Goal: Task Accomplishment & Management: Use online tool/utility

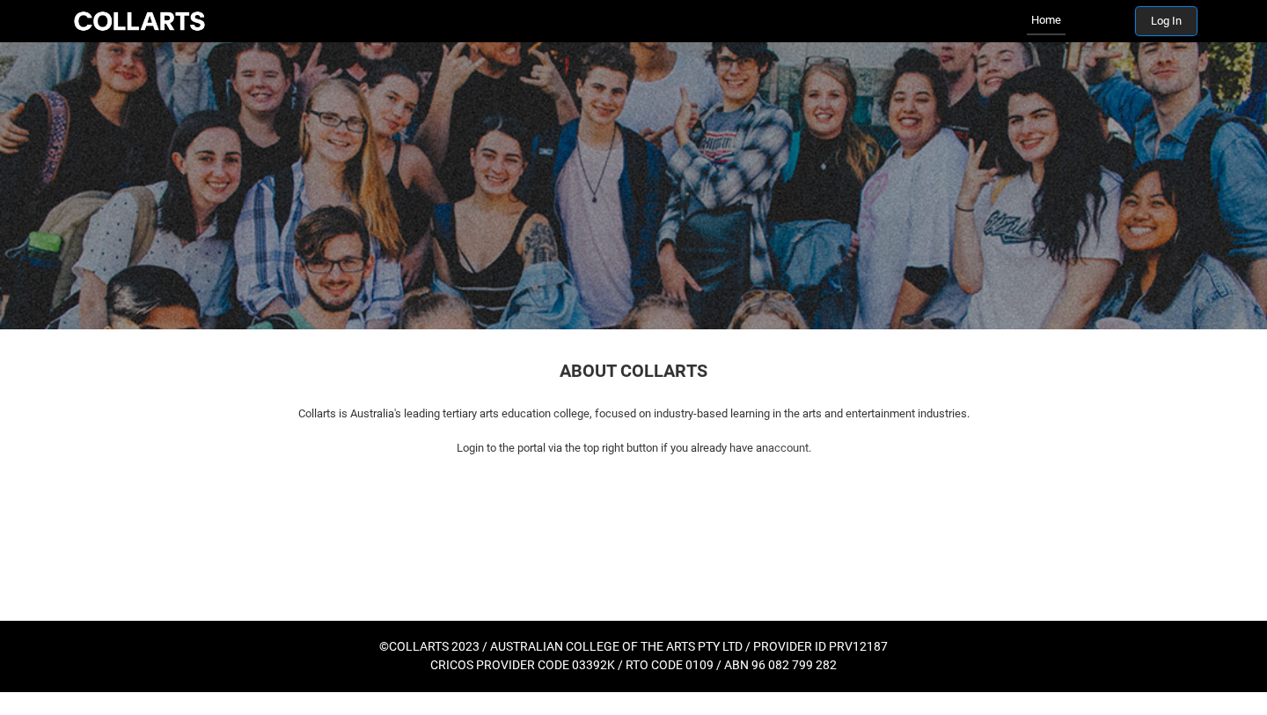
click at [1188, 24] on button "Log In" at bounding box center [1166, 21] width 61 height 28
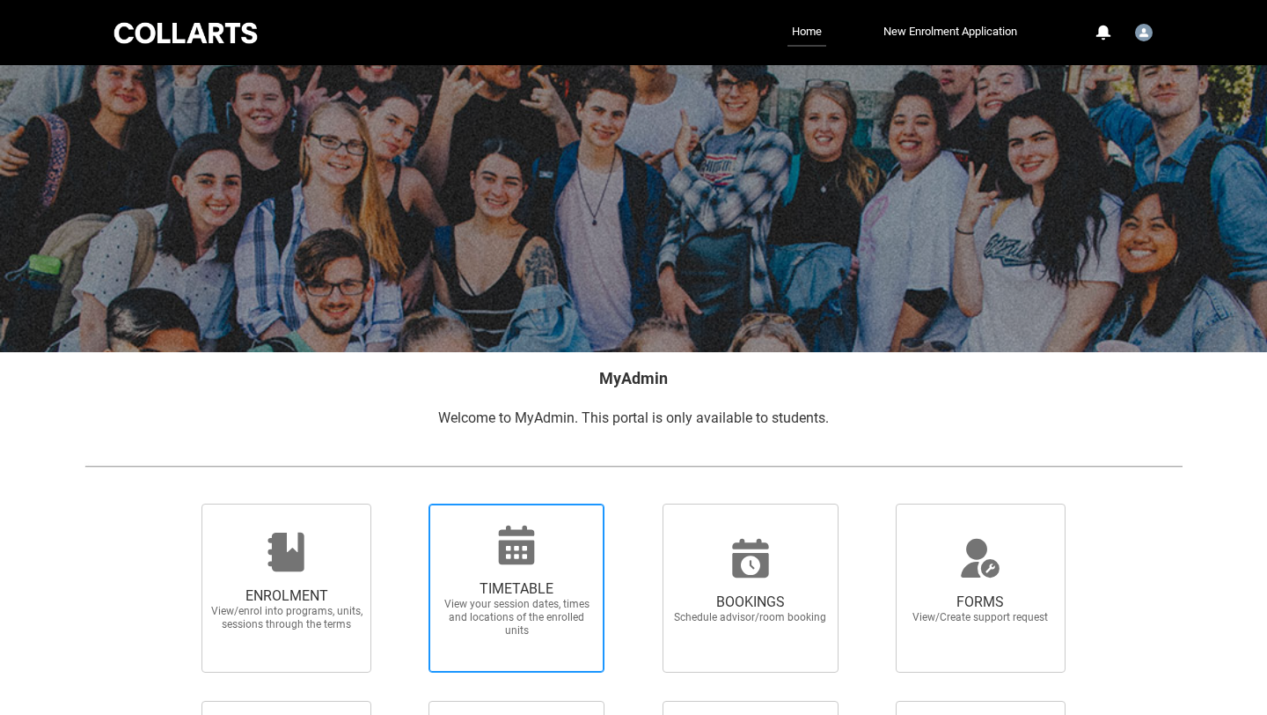
click at [483, 545] on div at bounding box center [516, 545] width 169 height 42
click at [407, 503] on input "TIMETABLE View your session dates, times and locations of the enrolled units" at bounding box center [406, 502] width 1 height 1
radio input "true"
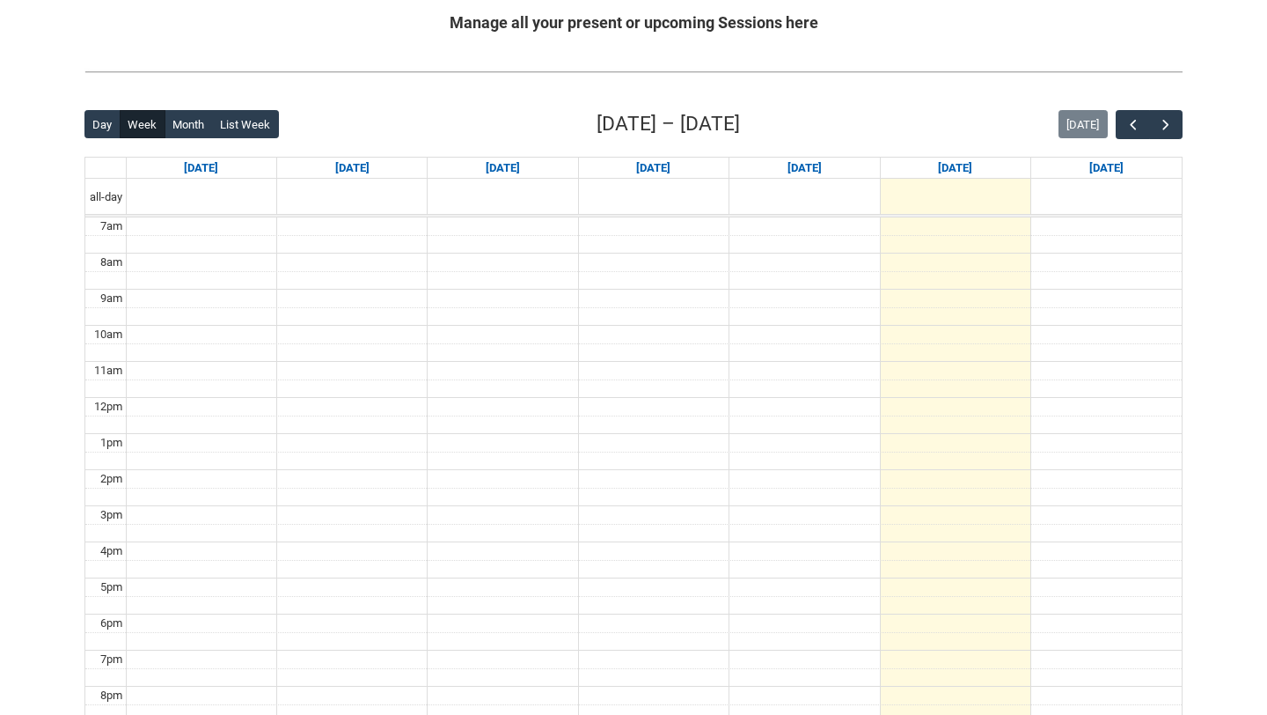
scroll to position [363, 0]
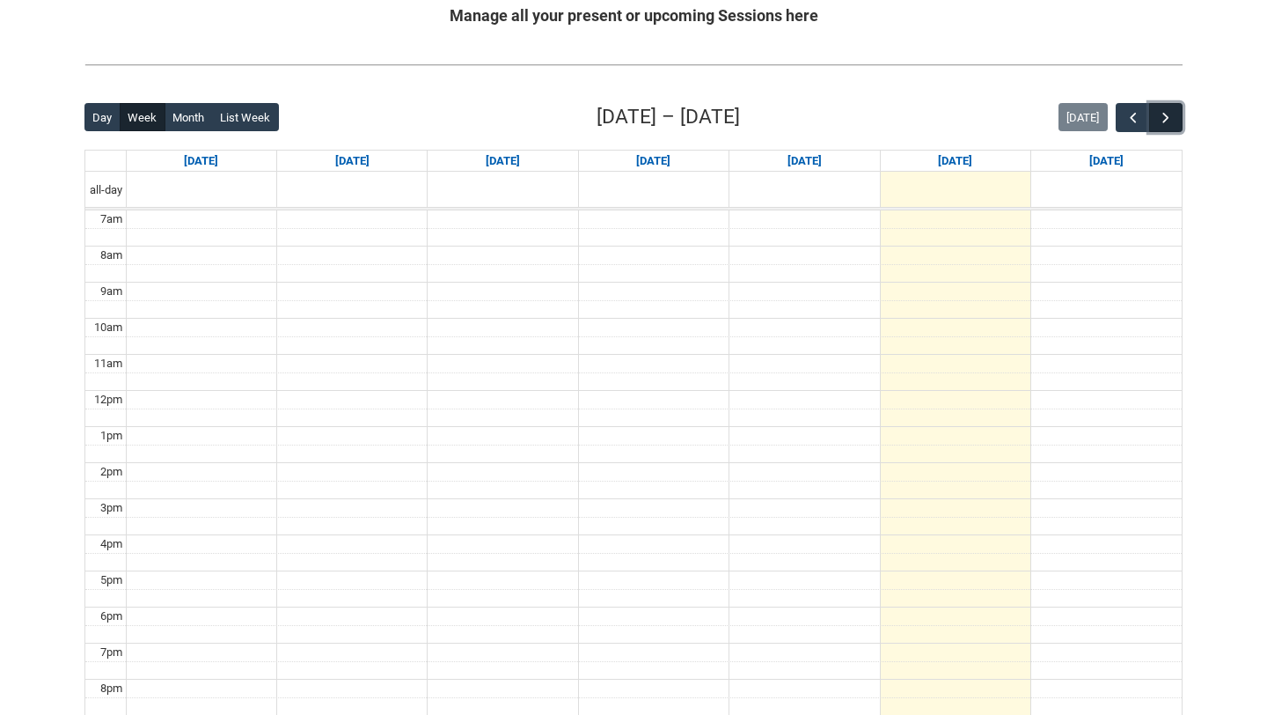
click at [1168, 120] on span "button" at bounding box center [1166, 118] width 18 height 18
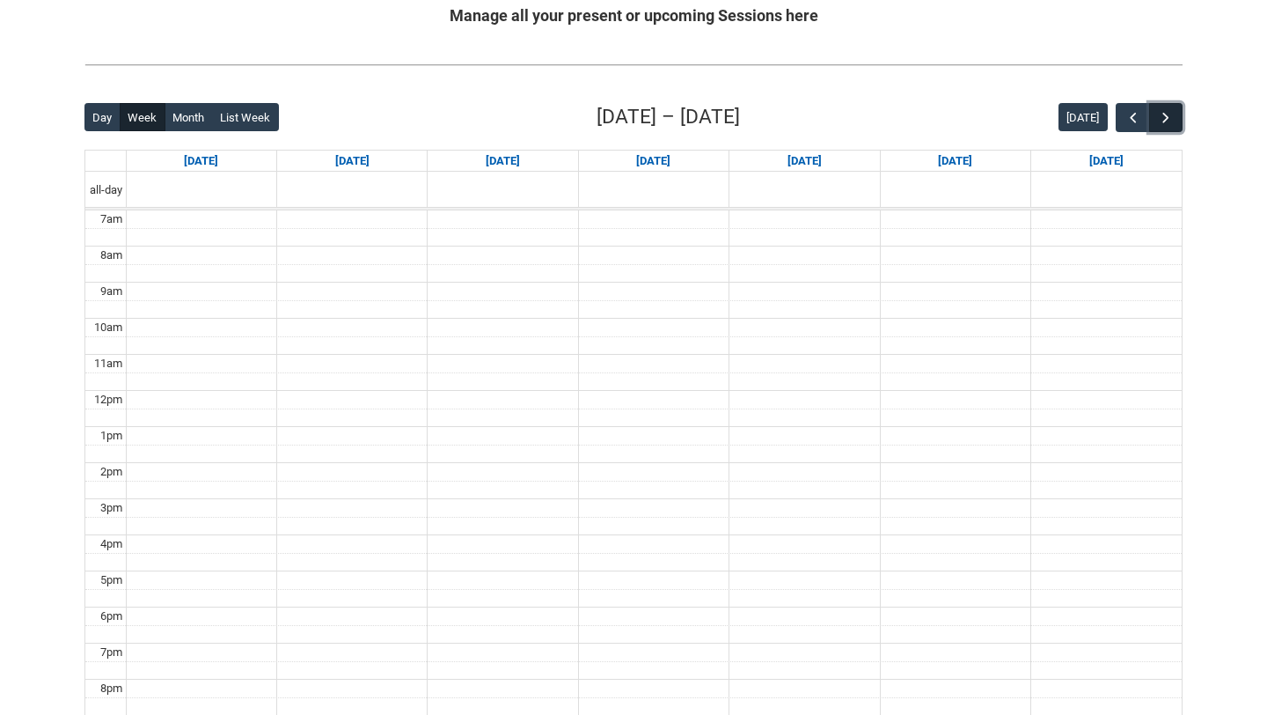
click at [1168, 120] on span "button" at bounding box center [1166, 118] width 18 height 18
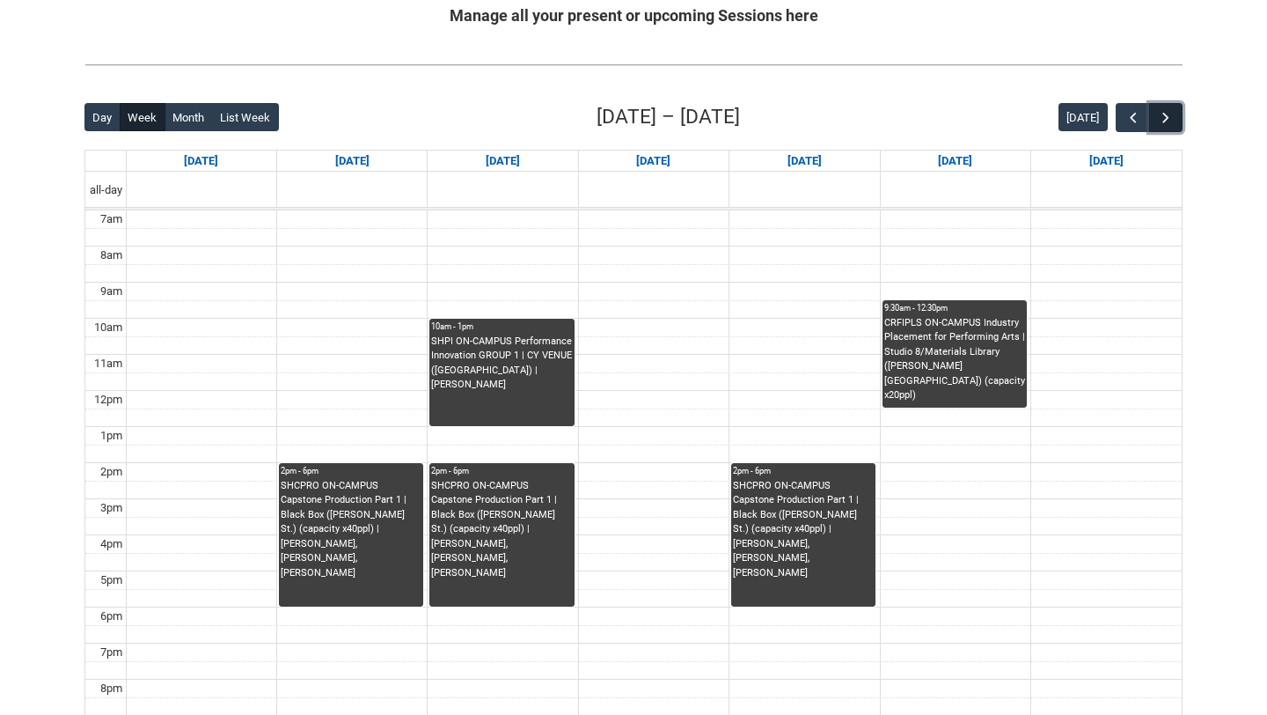
click at [1168, 120] on span "button" at bounding box center [1166, 118] width 18 height 18
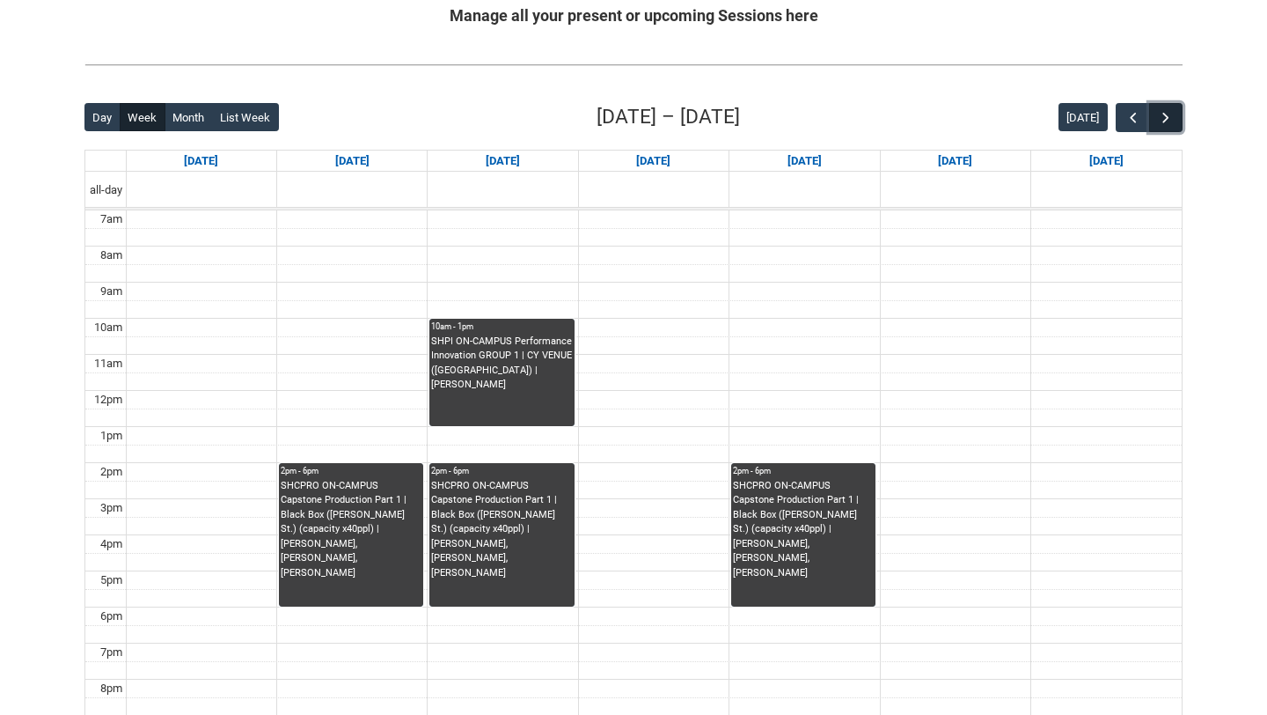
click at [1168, 120] on span "button" at bounding box center [1166, 118] width 18 height 18
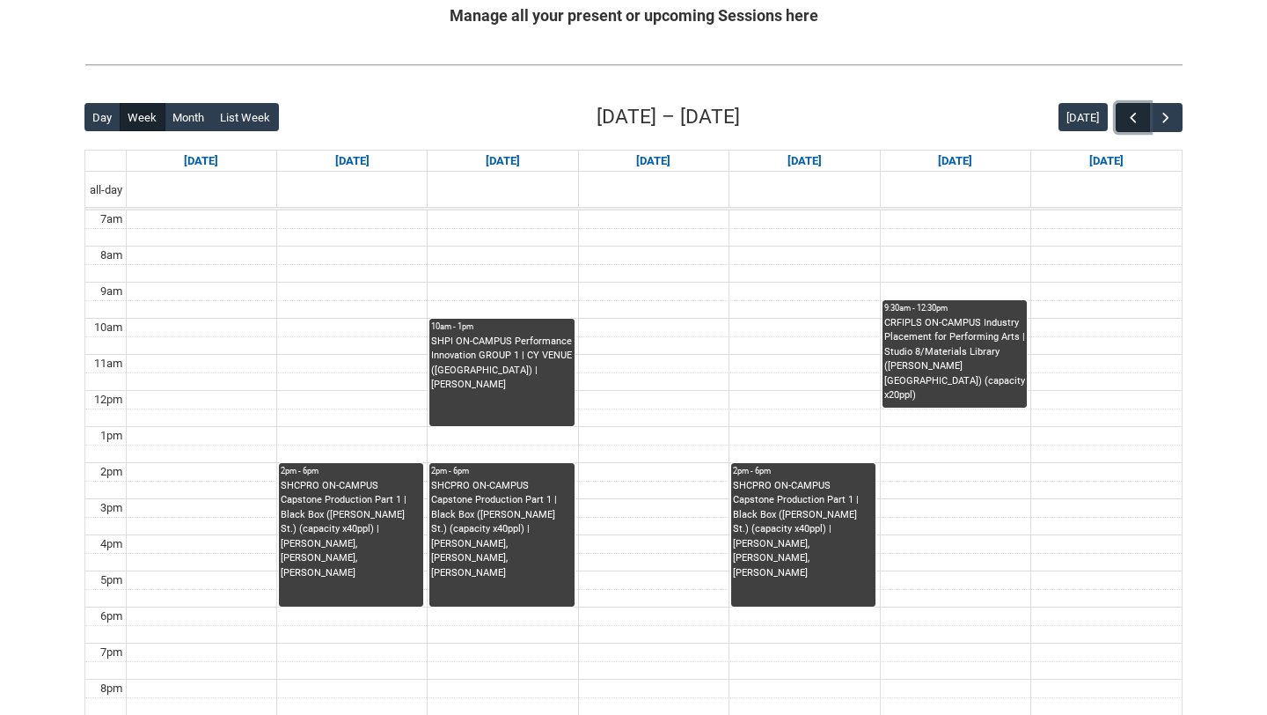
click at [1129, 119] on span "button" at bounding box center [1134, 118] width 18 height 18
click at [1128, 119] on span "button" at bounding box center [1134, 118] width 18 height 18
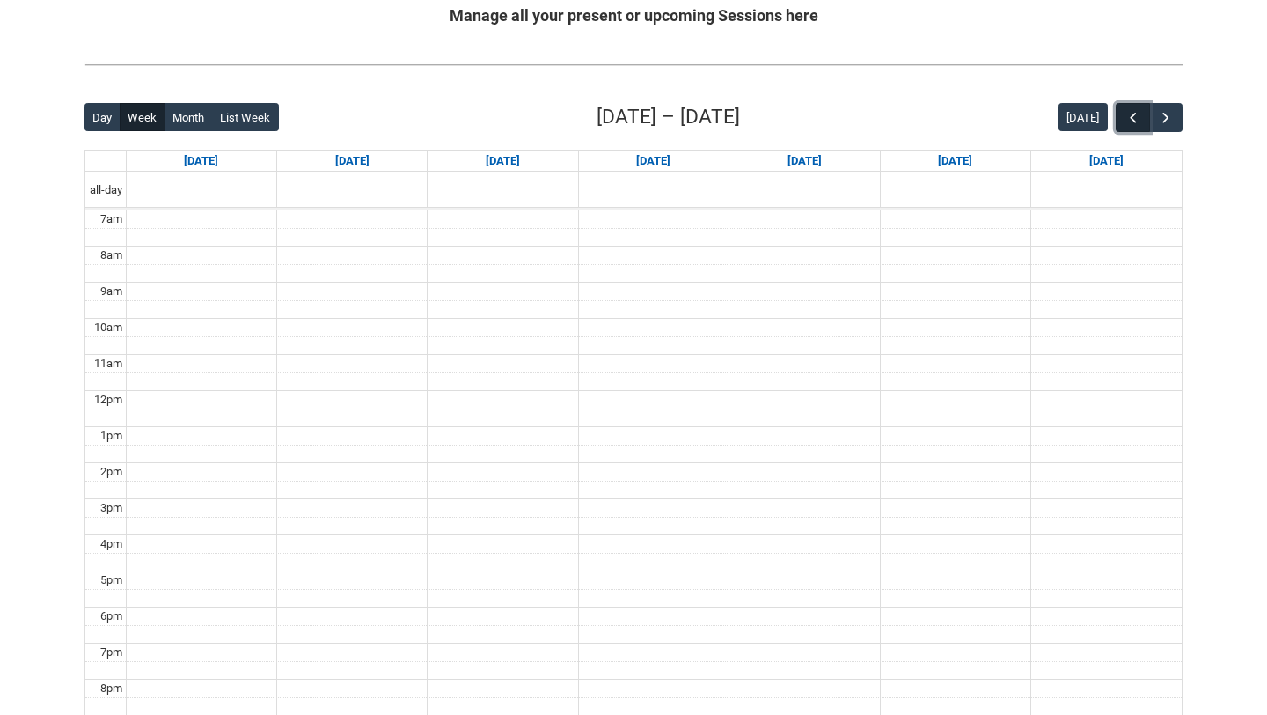
click at [1128, 119] on span "button" at bounding box center [1134, 118] width 18 height 18
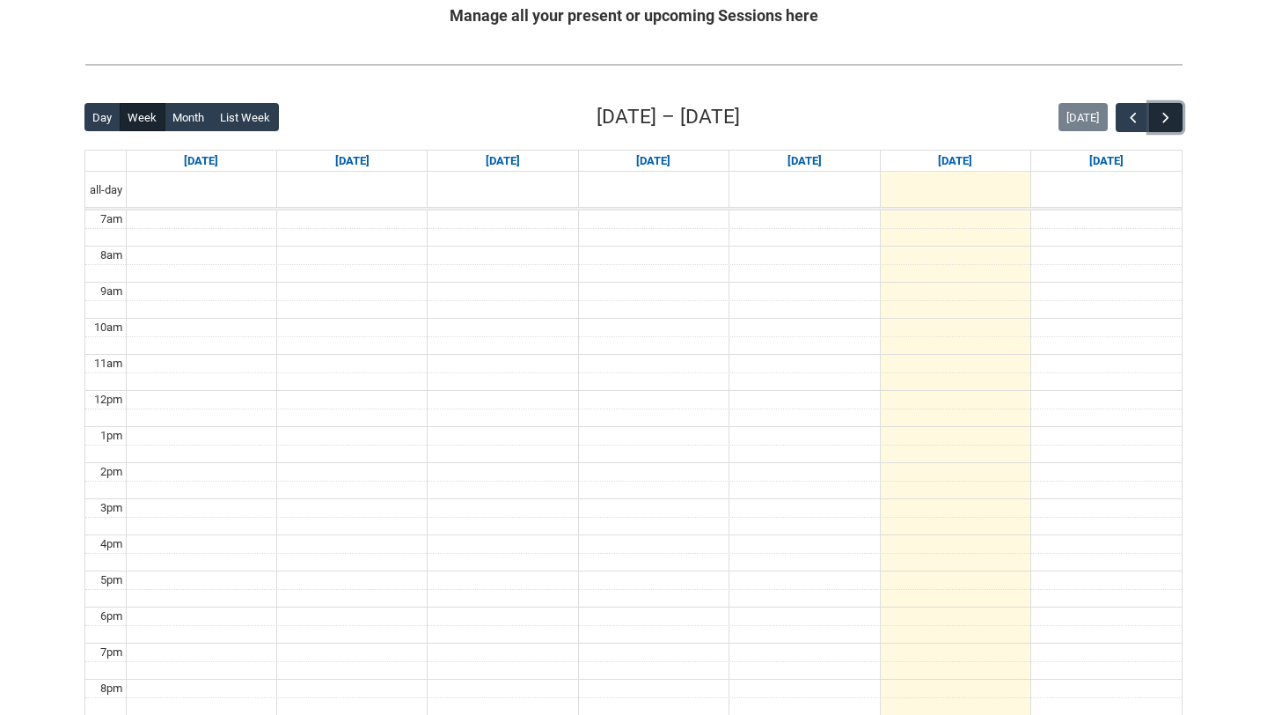
click at [1163, 119] on span "button" at bounding box center [1166, 118] width 18 height 18
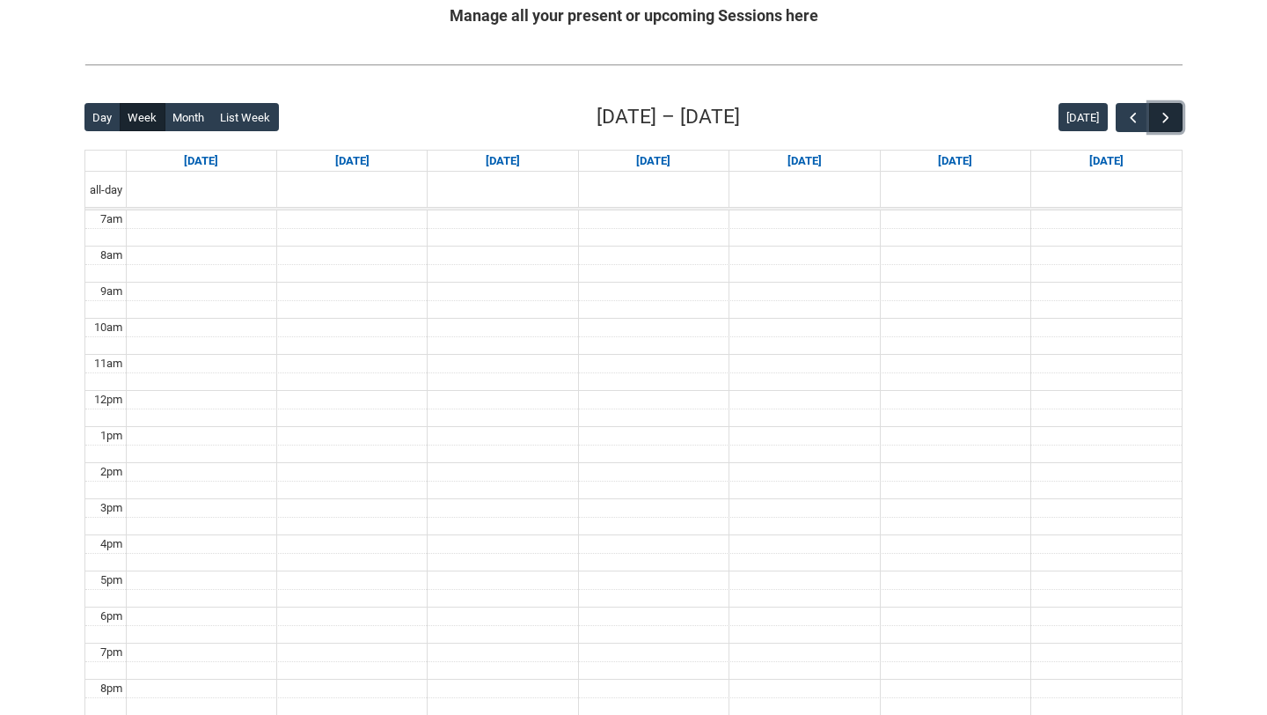
click at [1163, 119] on span "button" at bounding box center [1166, 118] width 18 height 18
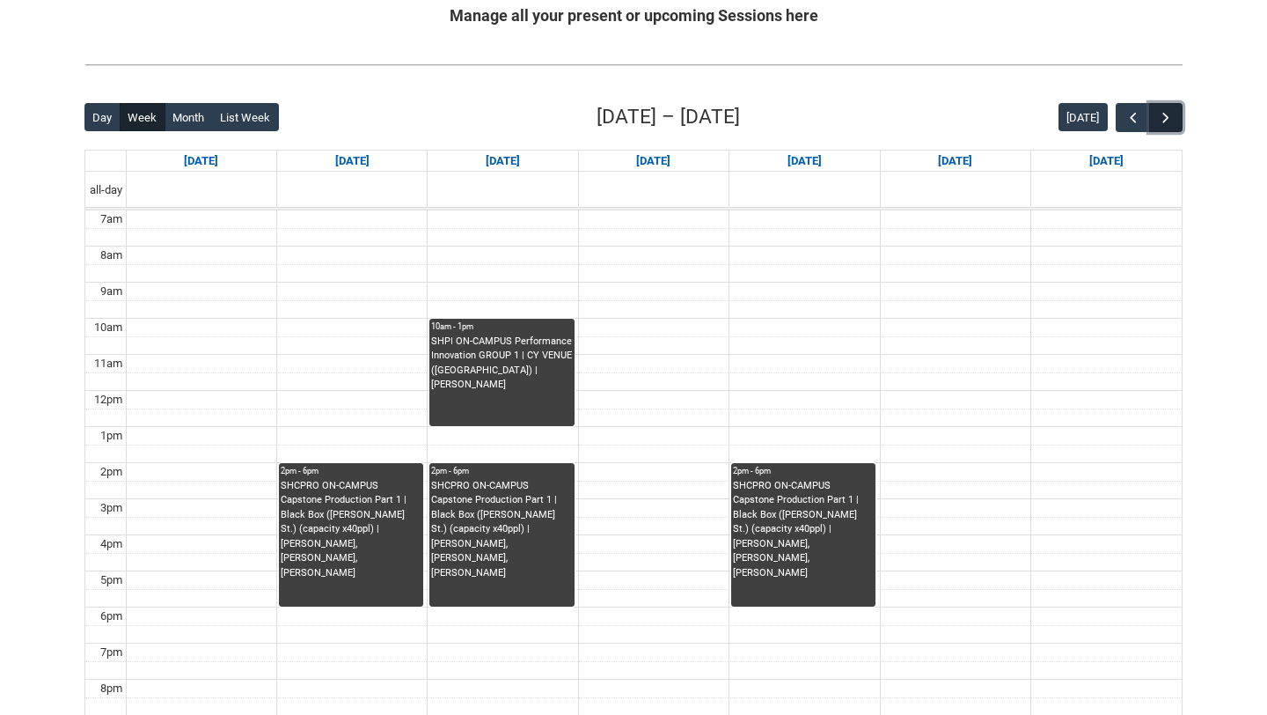
click at [1163, 119] on span "button" at bounding box center [1166, 118] width 18 height 18
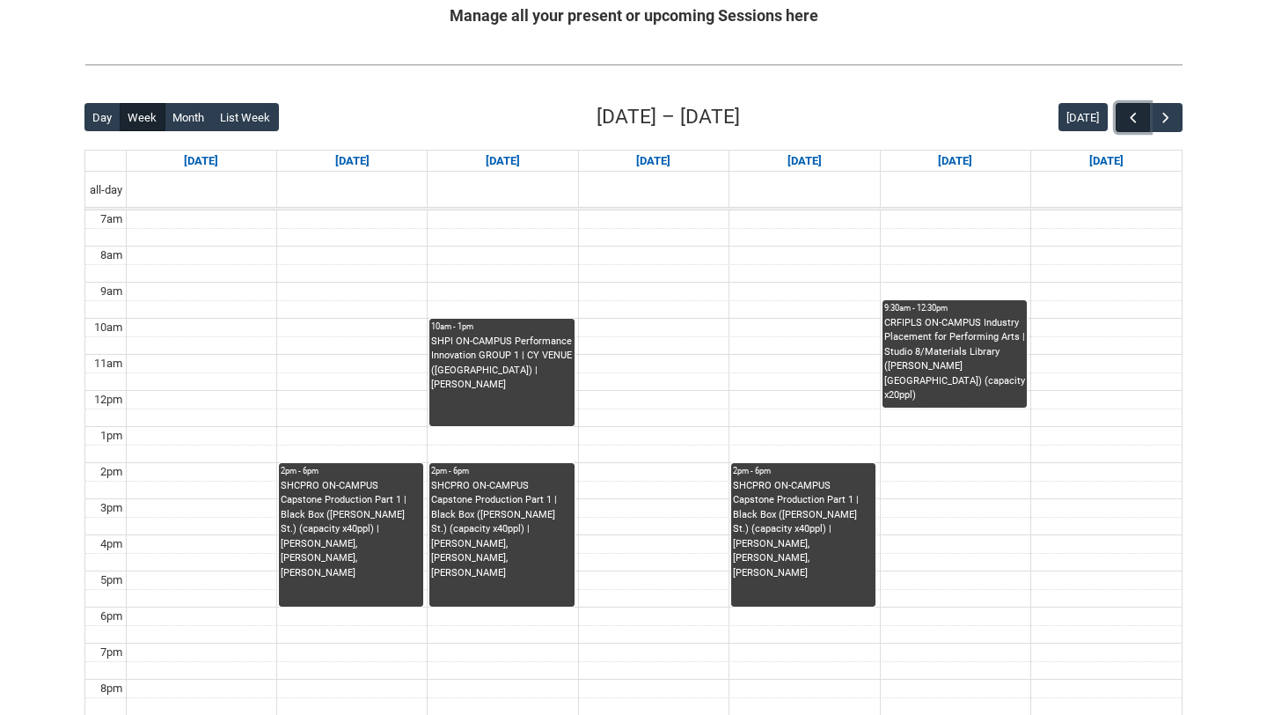
click at [1134, 118] on span "button" at bounding box center [1134, 118] width 18 height 18
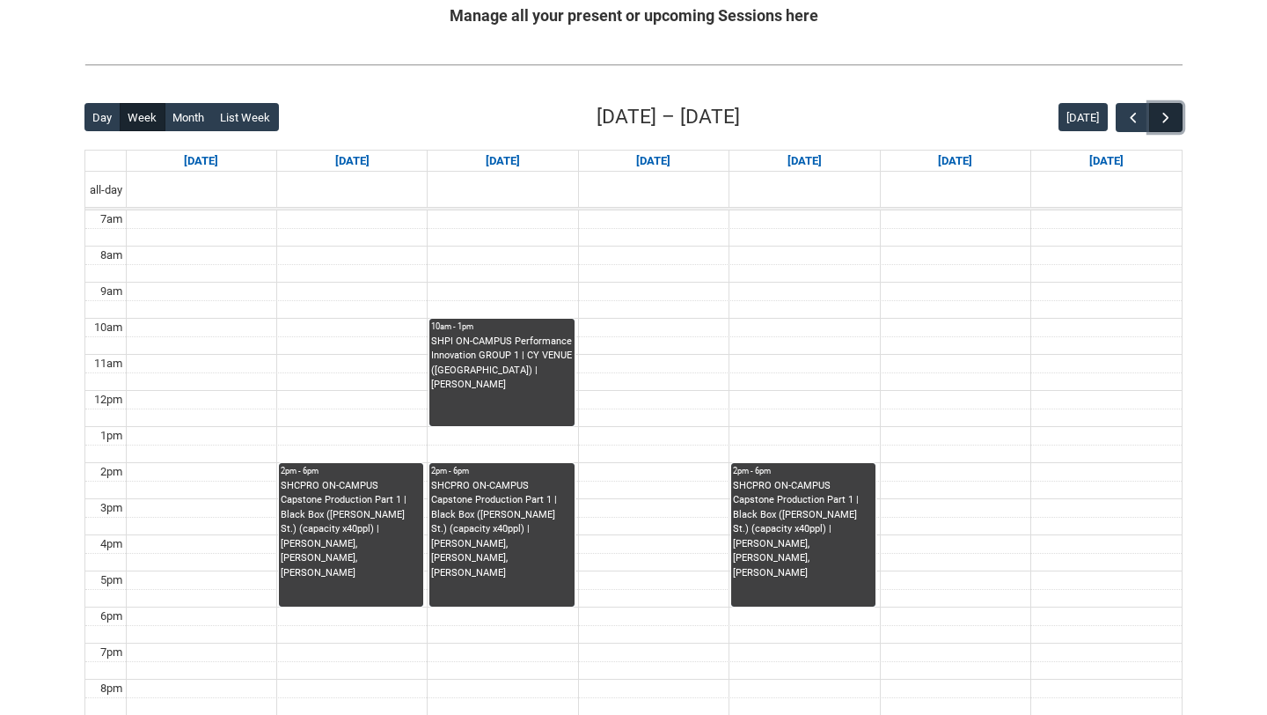
click at [1164, 118] on span "button" at bounding box center [1166, 118] width 18 height 18
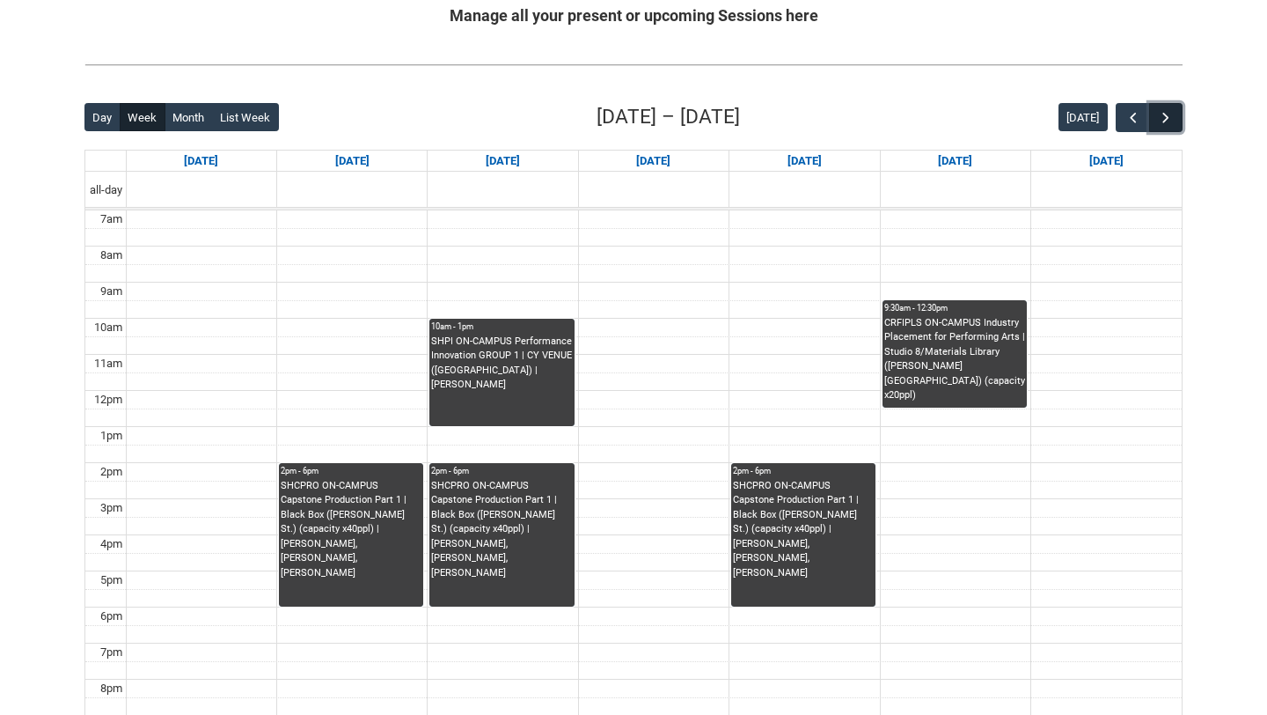
click at [1164, 118] on span "button" at bounding box center [1166, 118] width 18 height 18
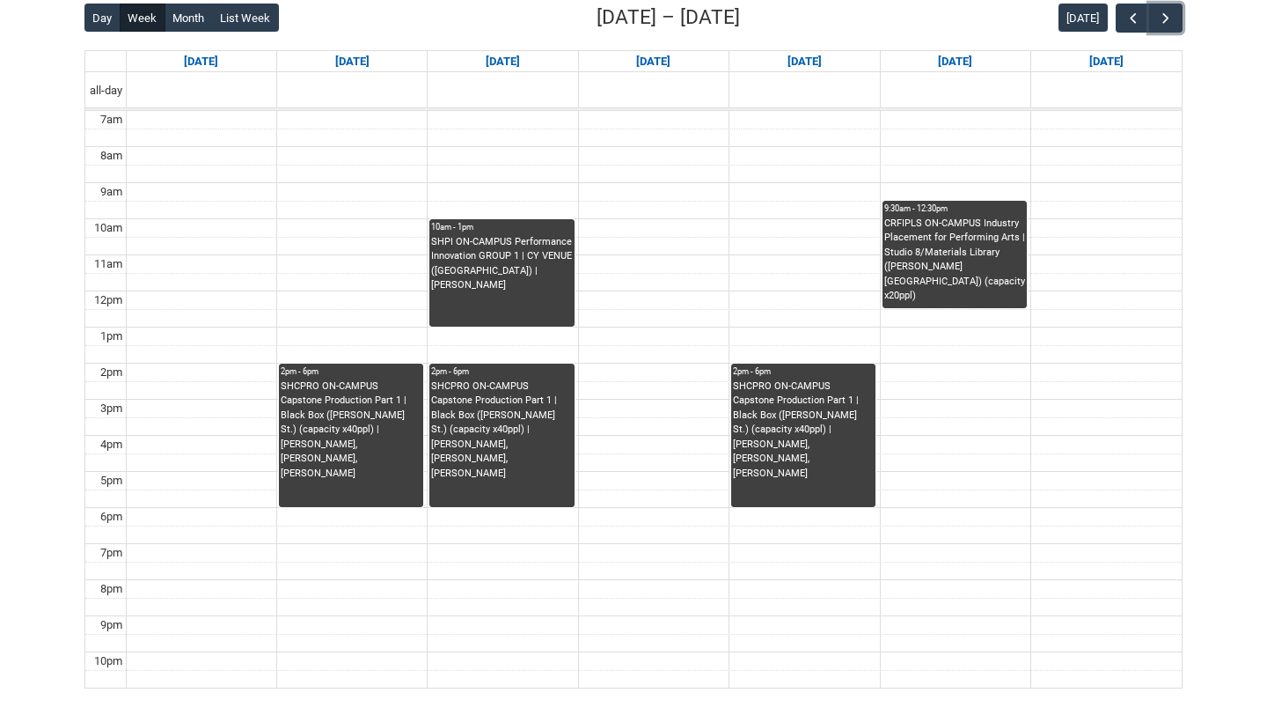
scroll to position [461, 0]
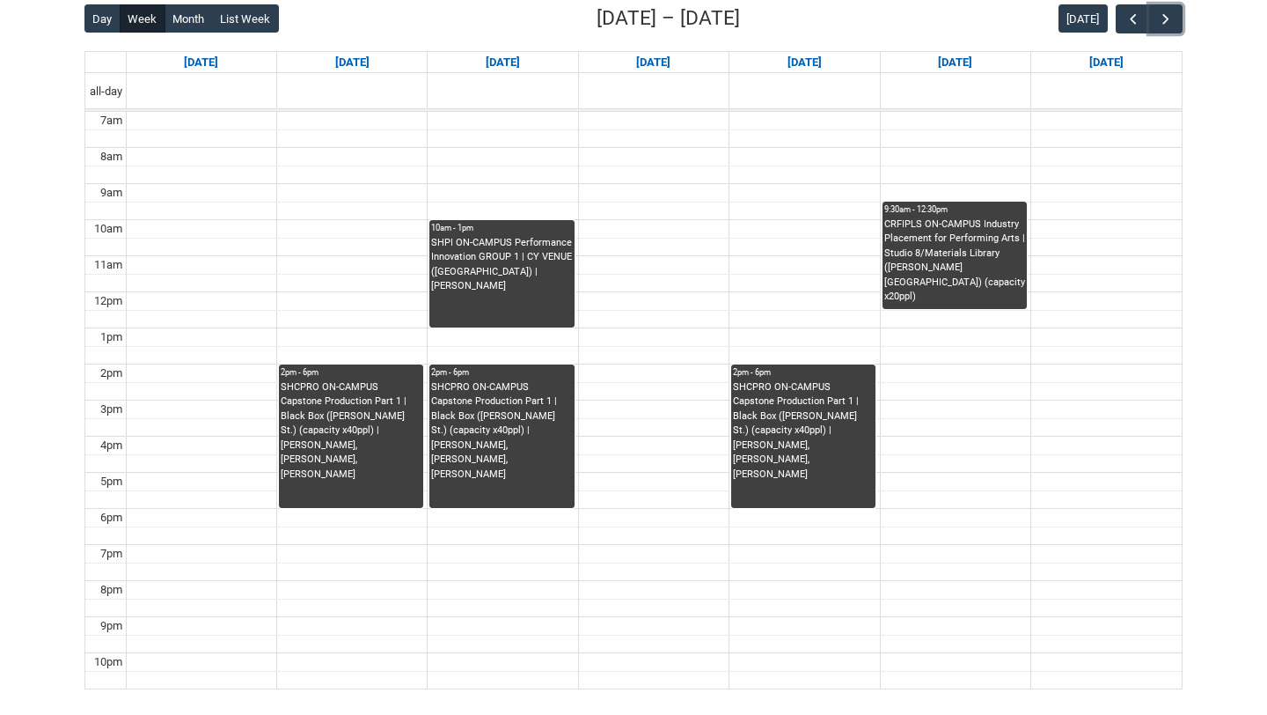
click at [1149, 4] on button "button" at bounding box center [1165, 18] width 33 height 29
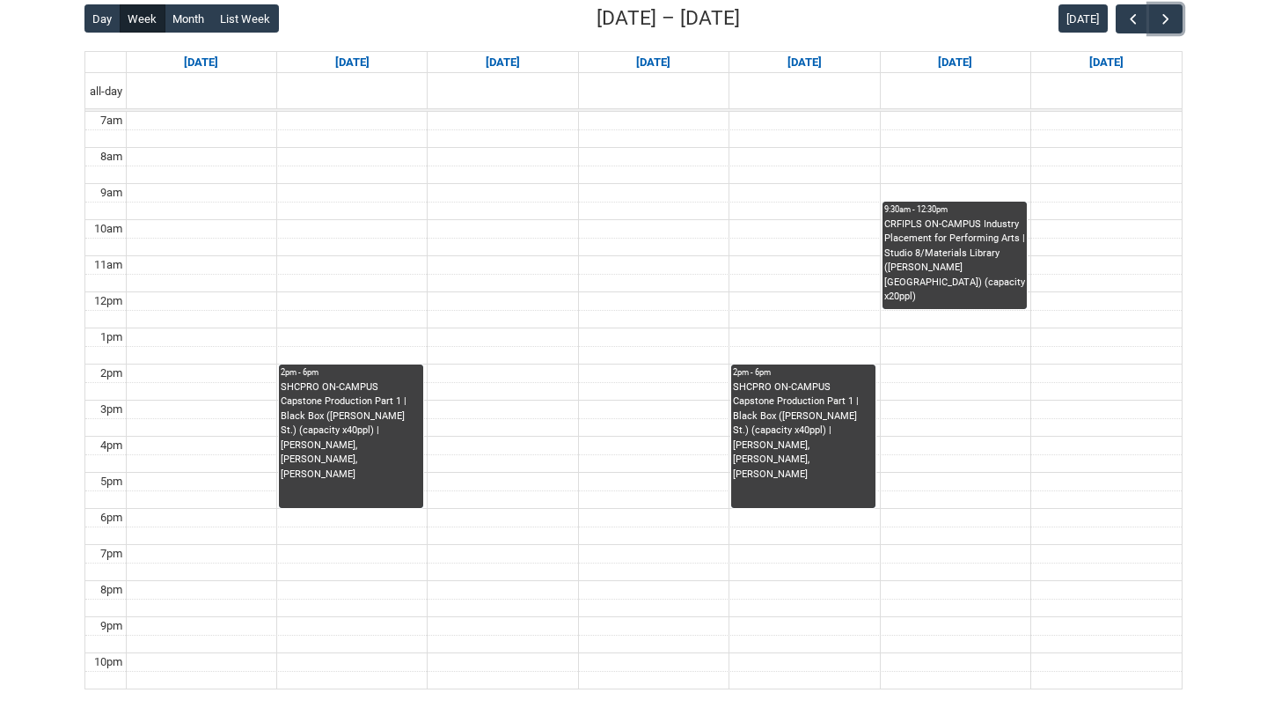
click at [1149, 4] on button "button" at bounding box center [1165, 18] width 33 height 29
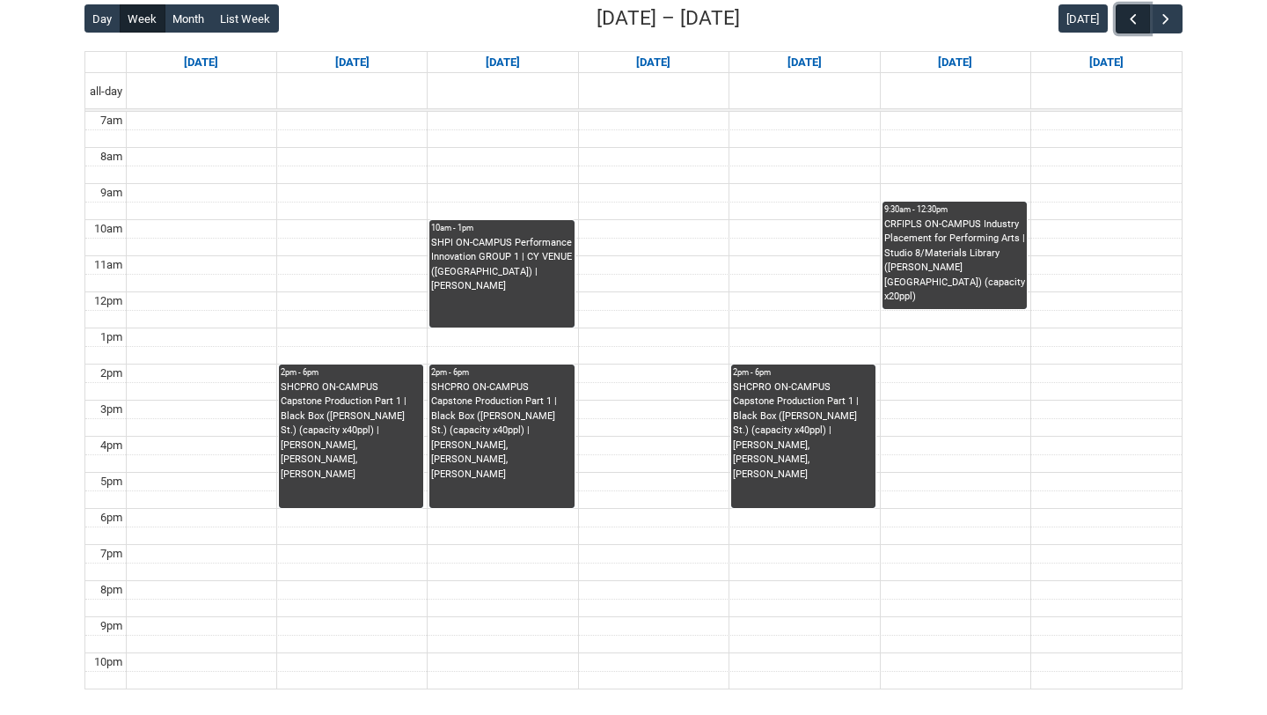
click at [1132, 18] on span "button" at bounding box center [1134, 20] width 18 height 18
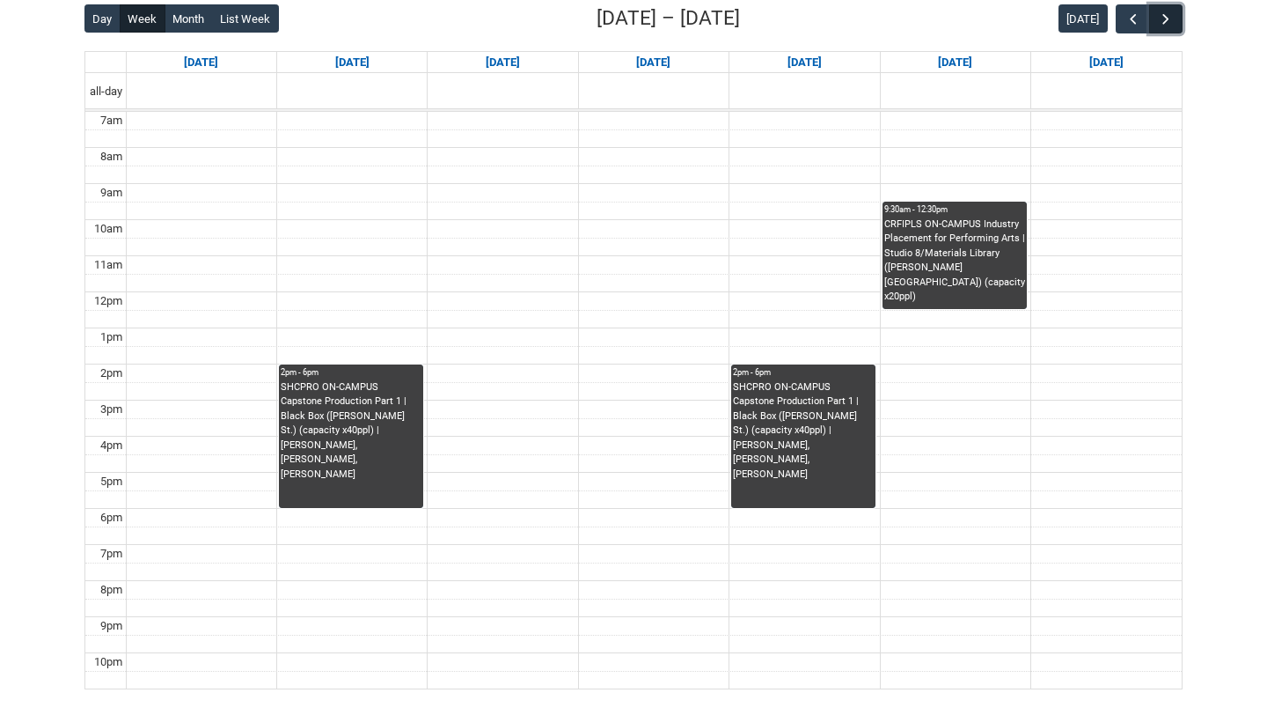
click at [1163, 15] on span "button" at bounding box center [1166, 20] width 18 height 18
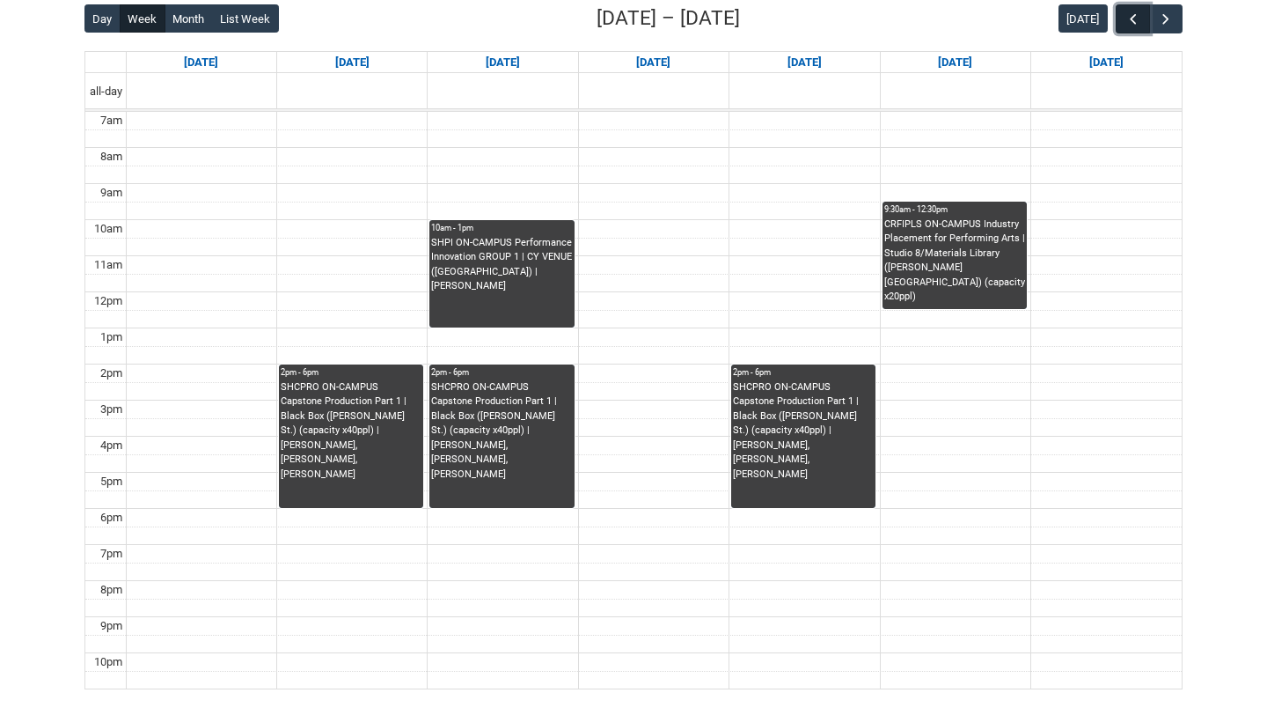
click at [1134, 17] on span "button" at bounding box center [1134, 20] width 18 height 18
